Goal: Task Accomplishment & Management: Manage account settings

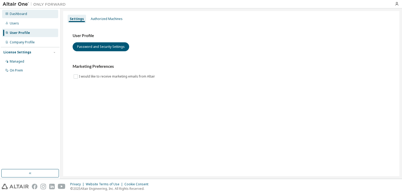
click at [35, 14] on div "Dashboard" at bounding box center [30, 14] width 56 height 8
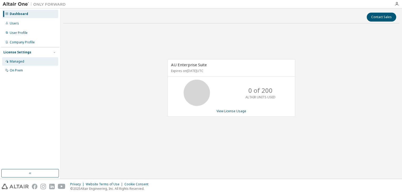
click at [15, 65] on div "Managed" at bounding box center [30, 61] width 56 height 8
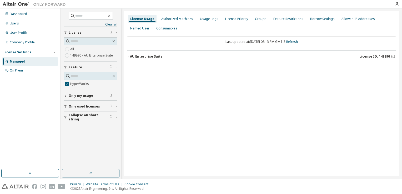
click at [16, 5] on img at bounding box center [36, 4] width 66 height 5
click at [16, 186] on img at bounding box center [15, 187] width 27 height 6
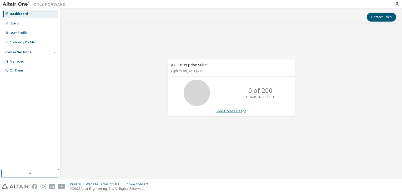
click at [221, 110] on link "View License Usage" at bounding box center [231, 111] width 30 height 4
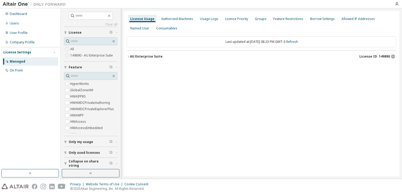
click at [393, 55] on icon "button" at bounding box center [393, 57] width 4 height 4
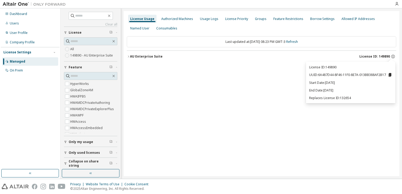
click at [390, 75] on icon at bounding box center [389, 75] width 3 height 4
click at [325, 125] on div "License Usage Authorized Machines Usage Logs License Priority Groups Feature Re…" at bounding box center [261, 93] width 275 height 165
